Goal: Use online tool/utility: Utilize a website feature to perform a specific function

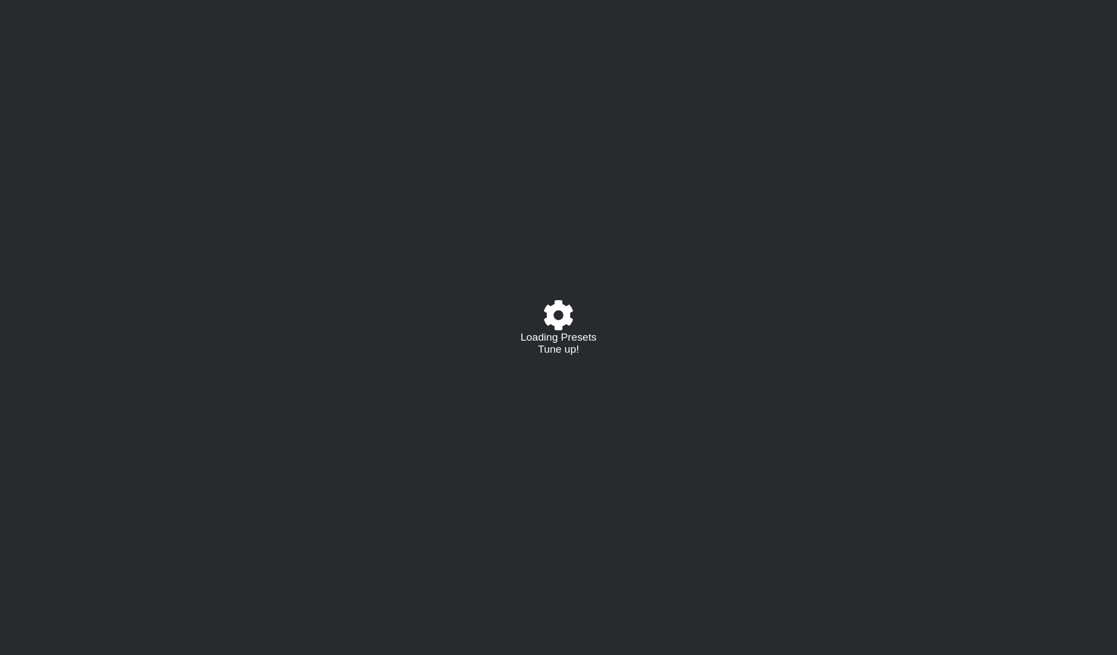
select select "/022923284010"
select select "A"
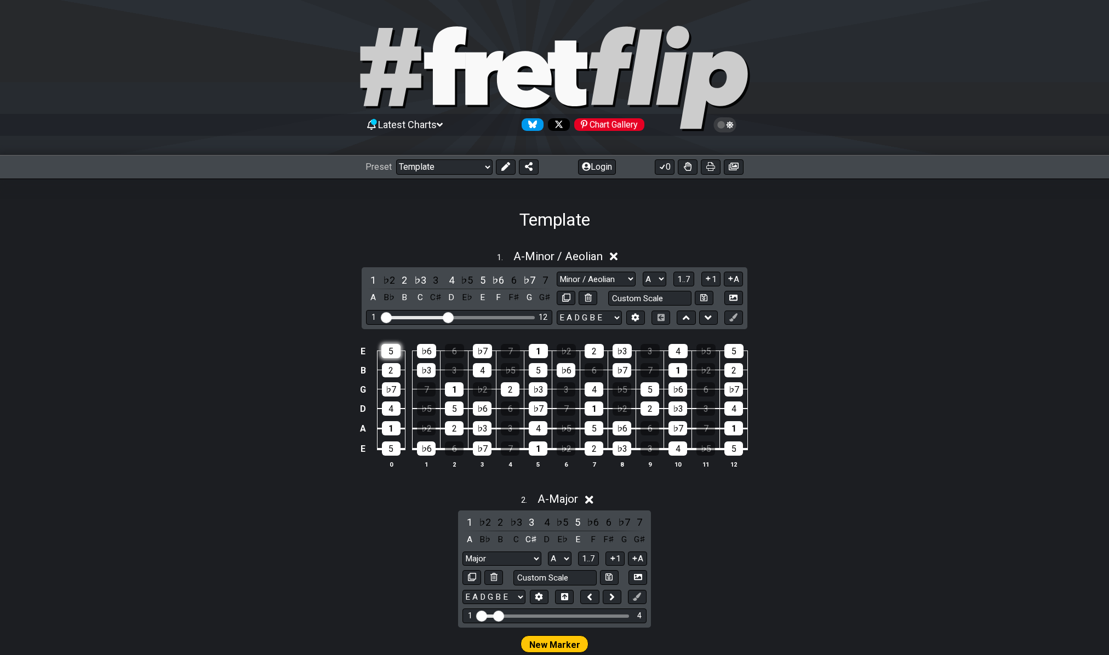
click at [394, 352] on div "5" at bounding box center [390, 351] width 19 height 14
click at [426, 372] on div "♭3" at bounding box center [426, 370] width 19 height 14
click at [396, 352] on div "5" at bounding box center [390, 351] width 19 height 14
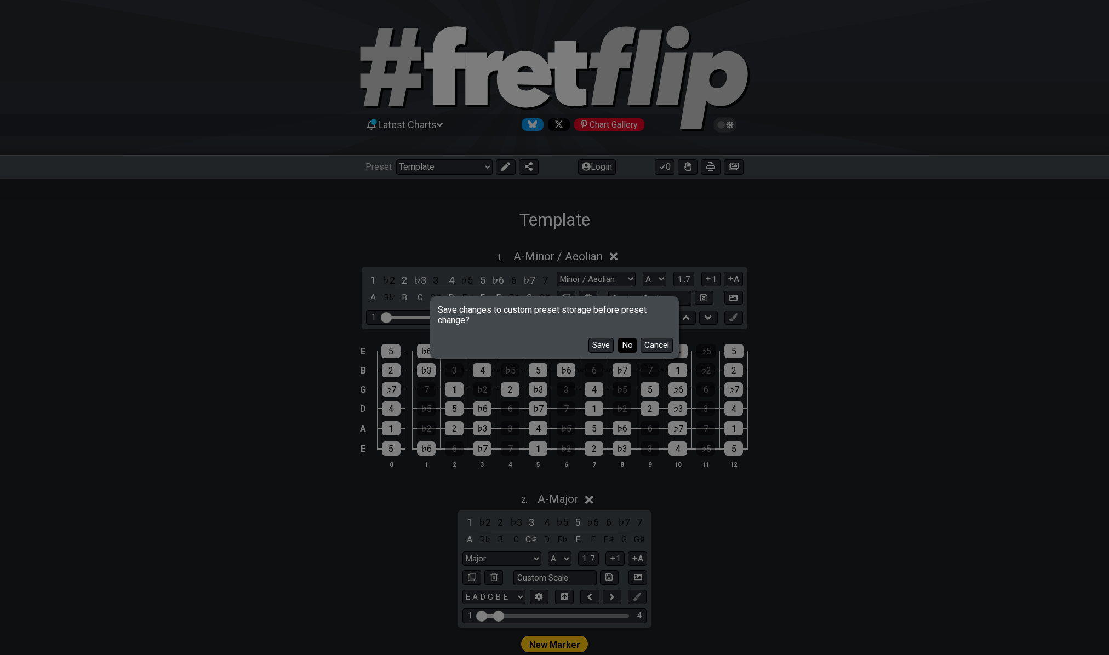
click at [628, 346] on button "No" at bounding box center [627, 345] width 19 height 15
select select "/user-defined"
select select "C"
select select "Testing 1, 3 and 4"
select select "7 str. Chord"
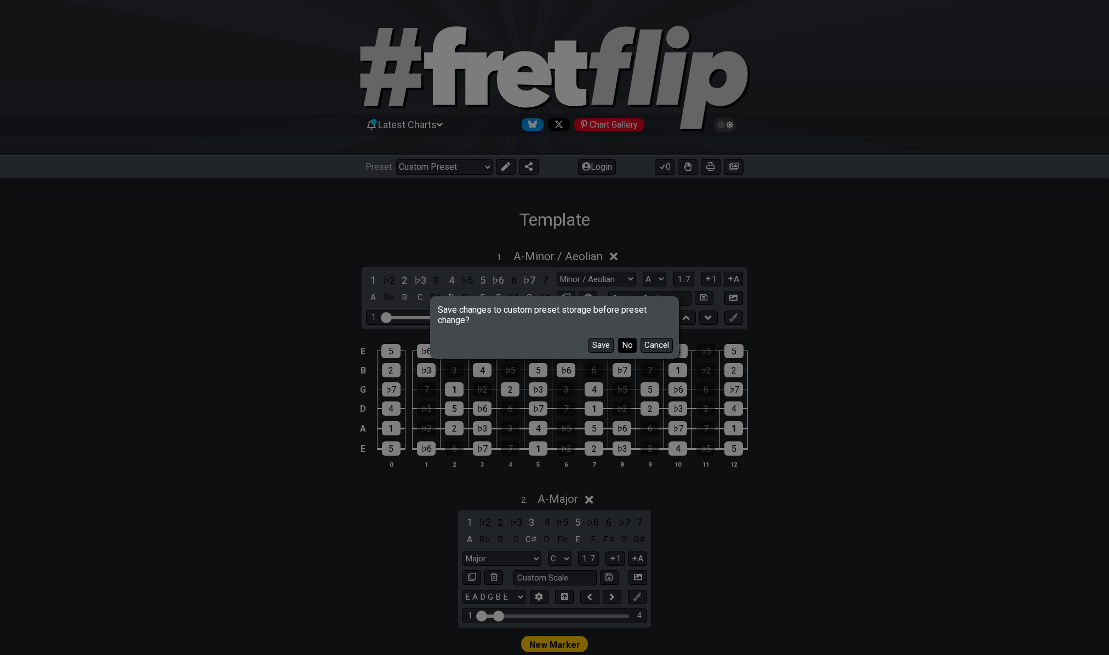
select select "B E A D G B E"
select select "C"
select select "A"
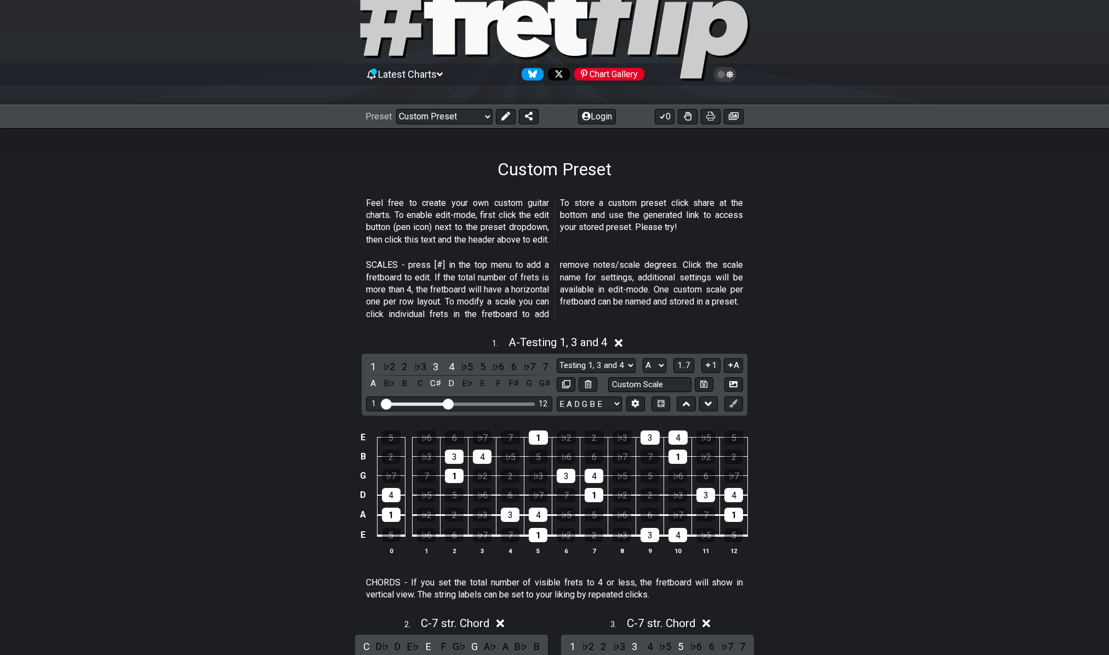
scroll to position [104, 0]
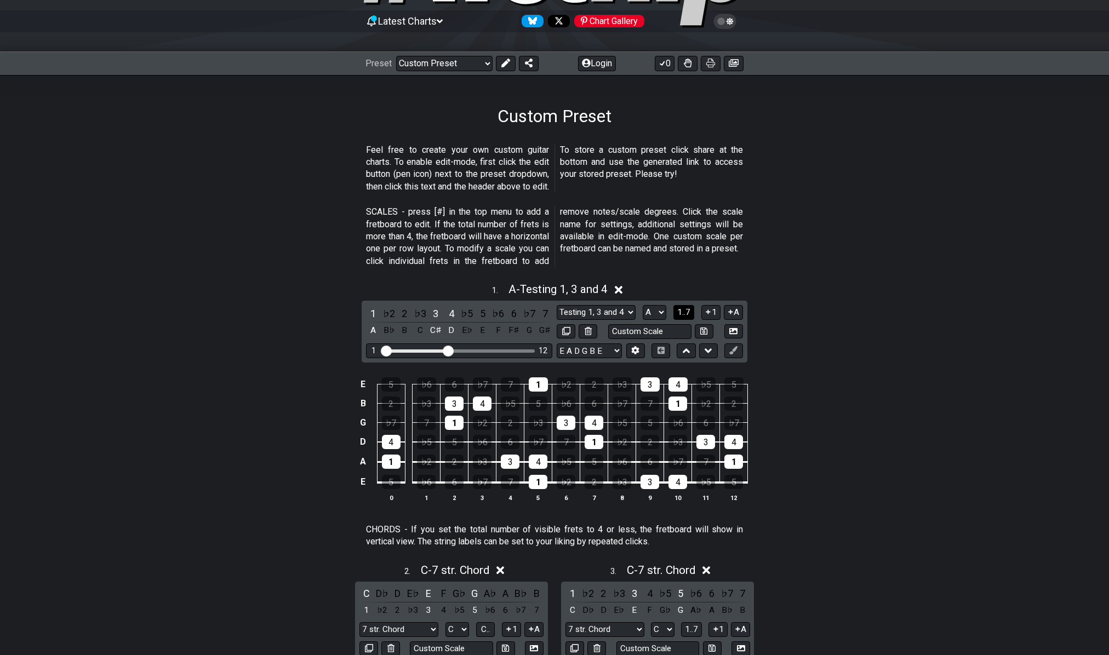
click at [683, 311] on span "1..7" at bounding box center [683, 312] width 13 height 10
click at [683, 311] on span "..." at bounding box center [684, 312] width 5 height 10
click at [683, 311] on span "A.." at bounding box center [684, 312] width 9 height 10
click at [683, 311] on span "1..7" at bounding box center [683, 312] width 13 height 10
click at [668, 327] on input "text" at bounding box center [649, 331] width 83 height 15
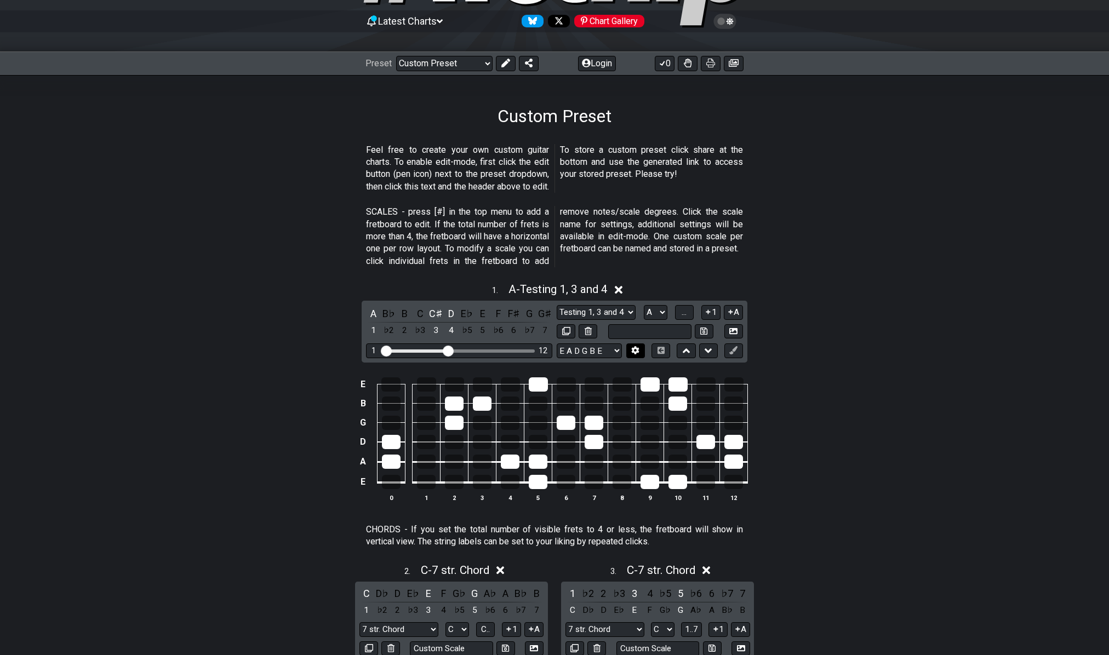
type input "Custom Scale"
click at [639, 347] on icon at bounding box center [636, 350] width 8 height 8
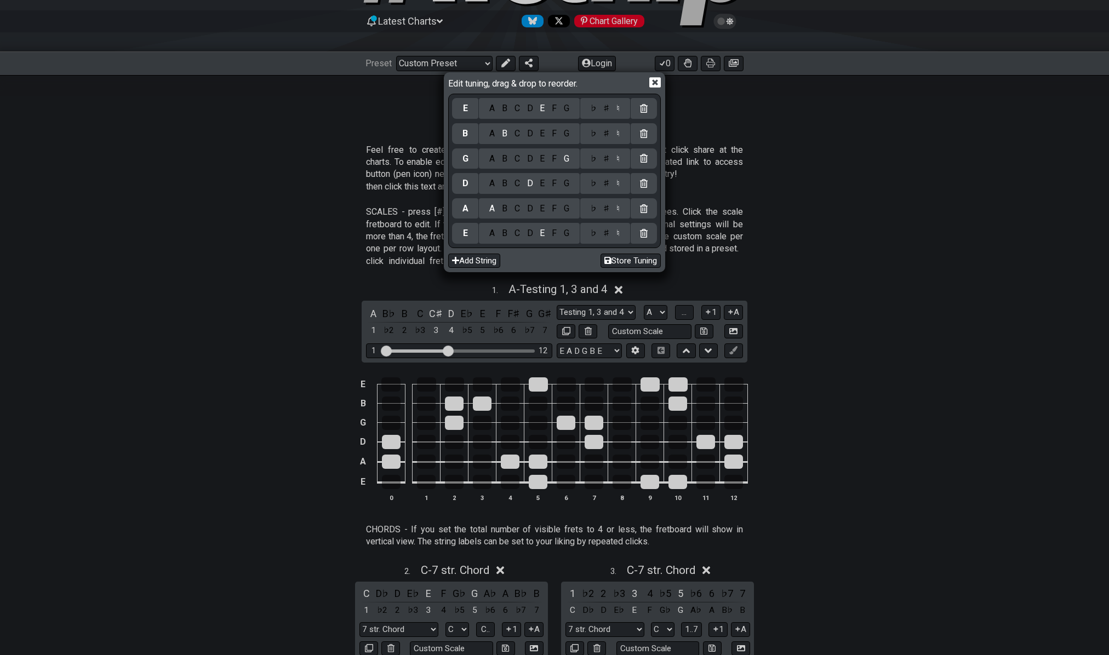
click at [656, 82] on icon at bounding box center [655, 83] width 12 height 12
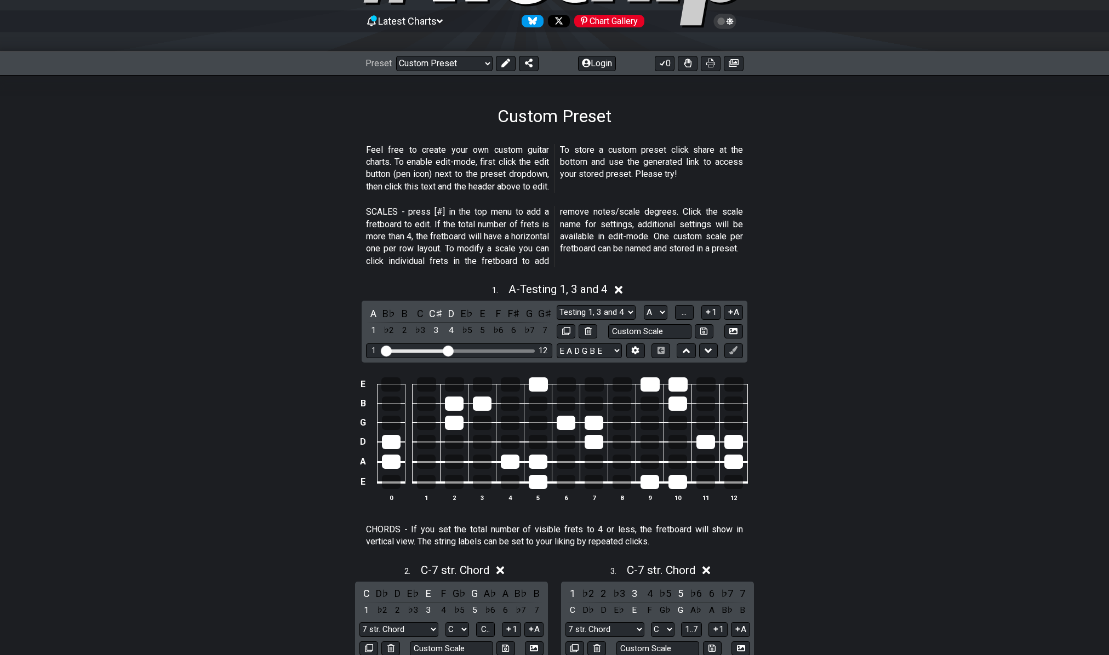
click at [835, 385] on div "E B G D A E 0 1 2 3 4 5 6 7 8 9 10 11 12" at bounding box center [554, 440] width 1109 height 154
click at [685, 308] on span "..." at bounding box center [684, 312] width 5 height 10
click at [688, 350] on icon at bounding box center [686, 350] width 7 height 4
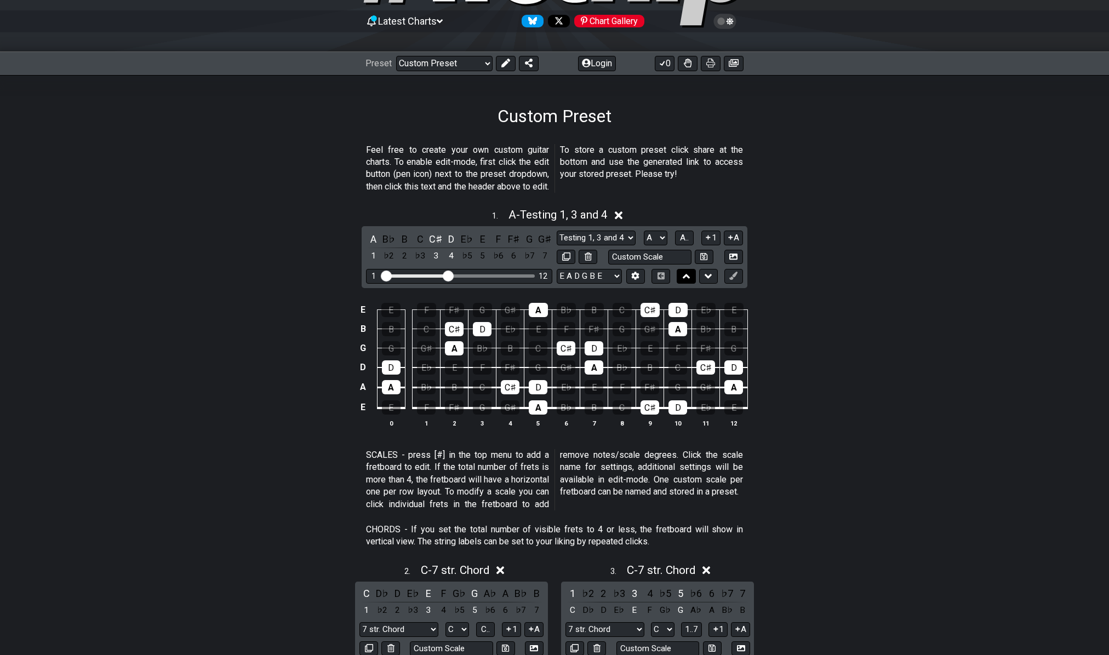
click at [690, 277] on button at bounding box center [686, 276] width 19 height 15
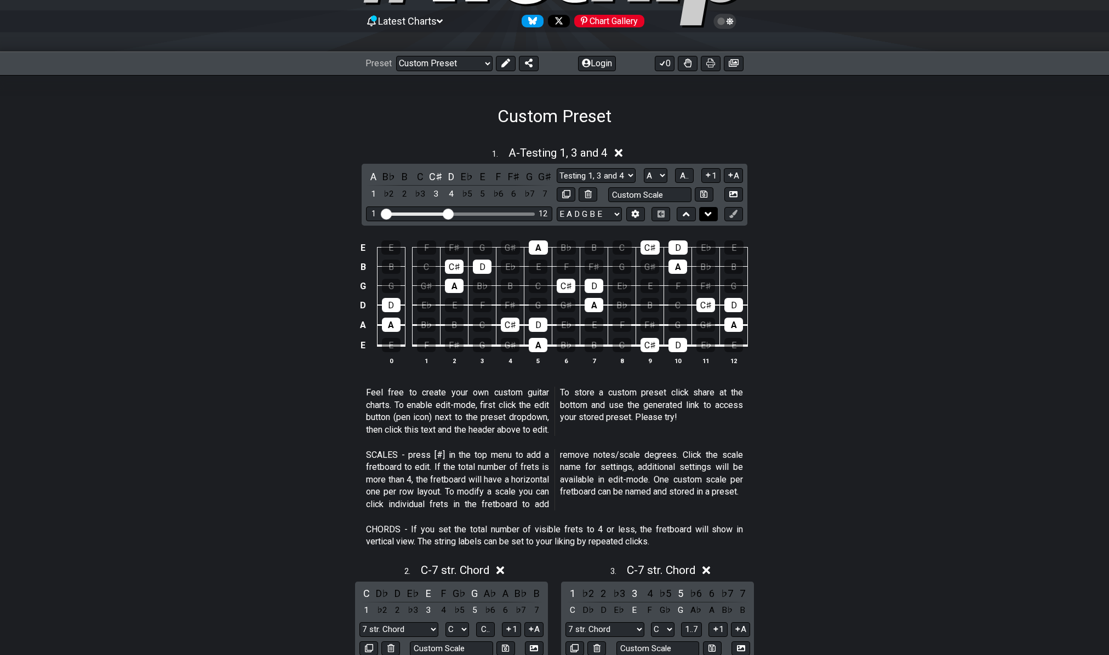
click at [703, 216] on button at bounding box center [708, 214] width 19 height 15
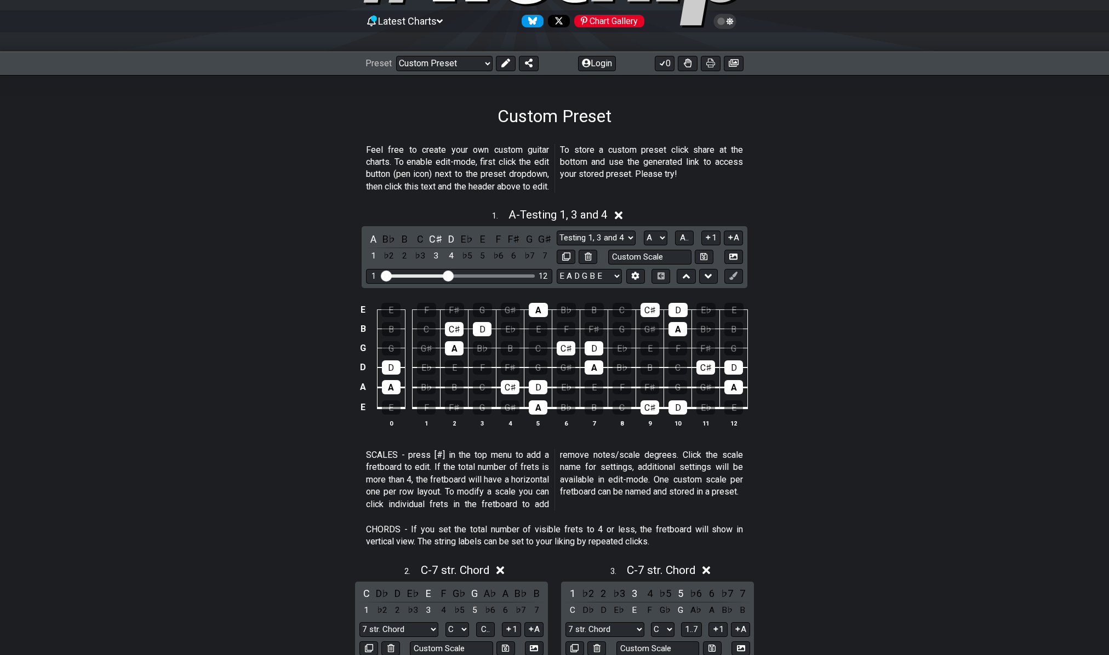
click at [703, 216] on div "1 . A - Testing 1, 3 and 4" at bounding box center [554, 212] width 1109 height 21
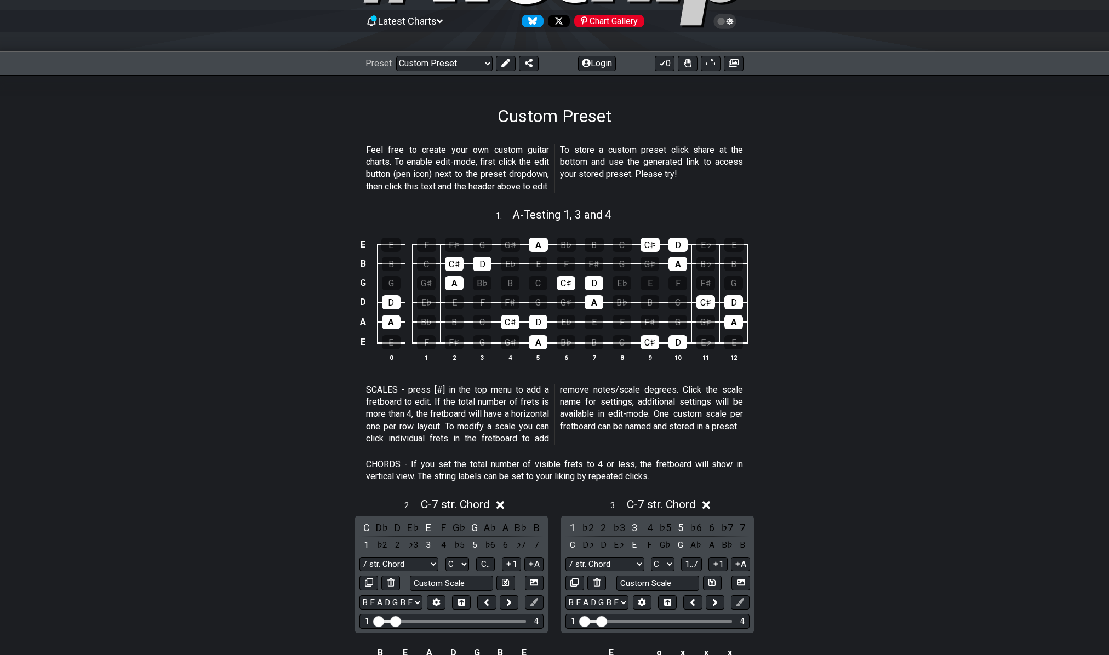
click at [703, 216] on div "1 . A - Testing 1, 3 and 4" at bounding box center [554, 212] width 1109 height 21
select select "A"
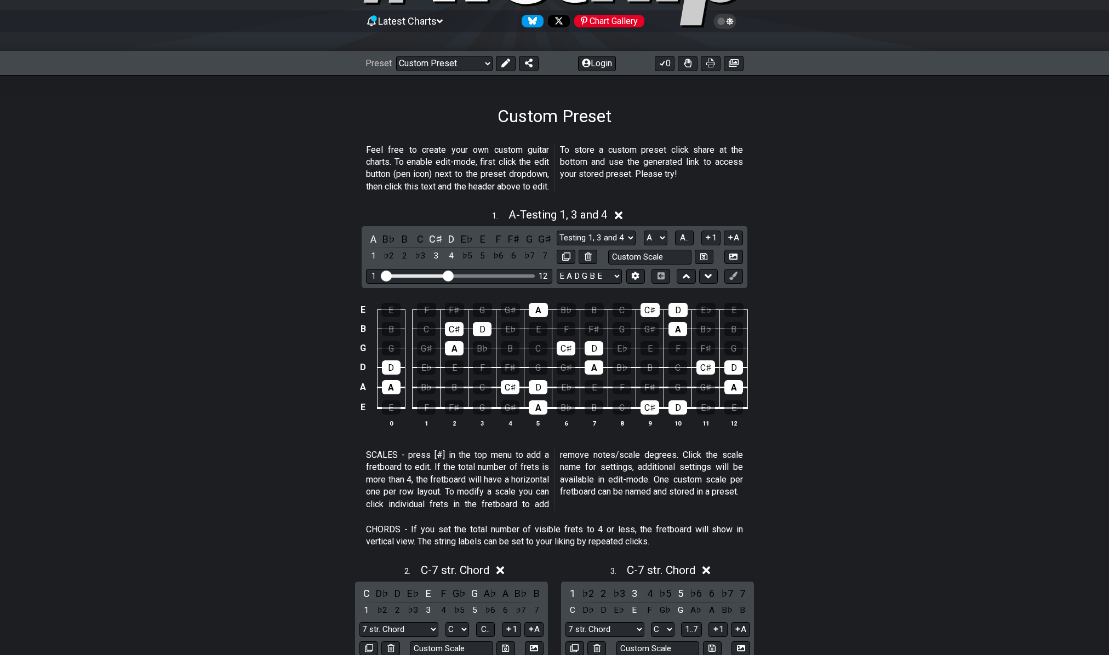
click at [703, 216] on div "1 . A - Testing 1, 3 and 4" at bounding box center [554, 212] width 1109 height 21
